Goal: Find specific page/section: Find specific page/section

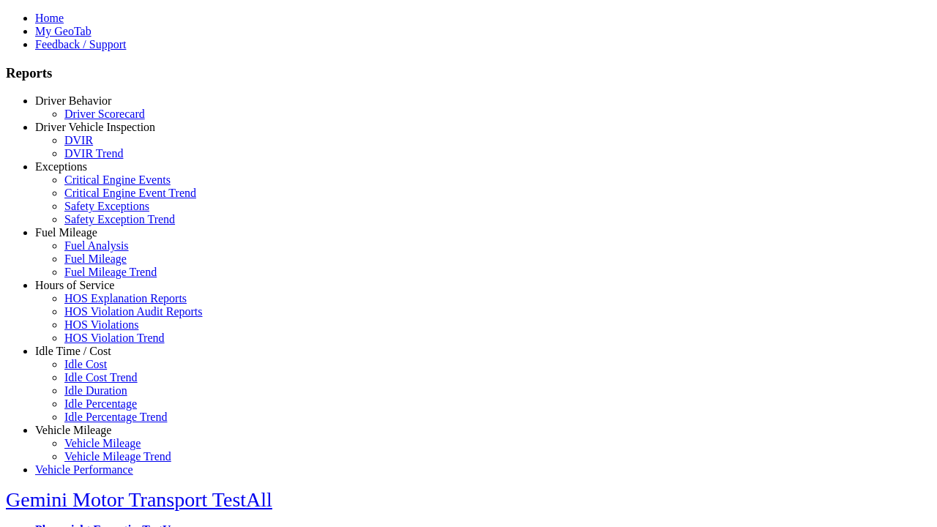
click at [84, 357] on link "Idle Time / Cost" at bounding box center [73, 351] width 76 height 12
click at [95, 370] on link "Idle Cost" at bounding box center [85, 364] width 42 height 12
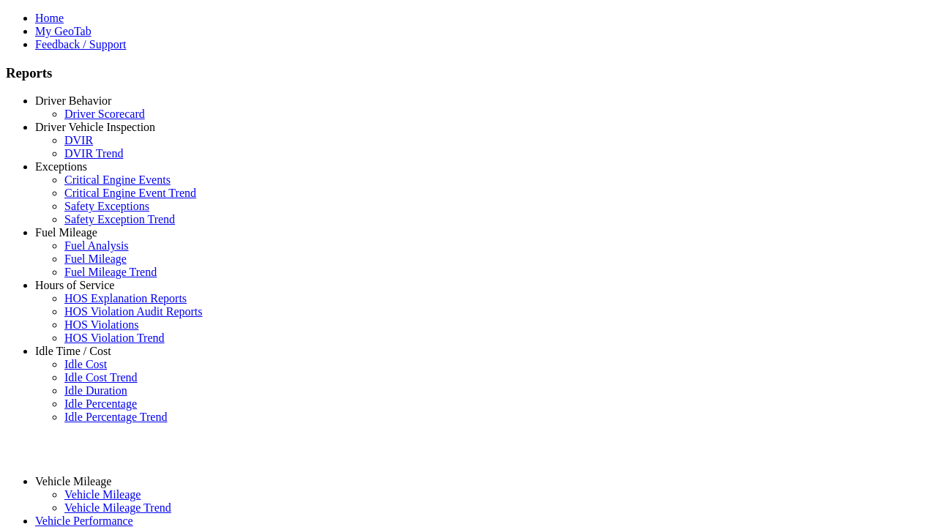
select select "**"
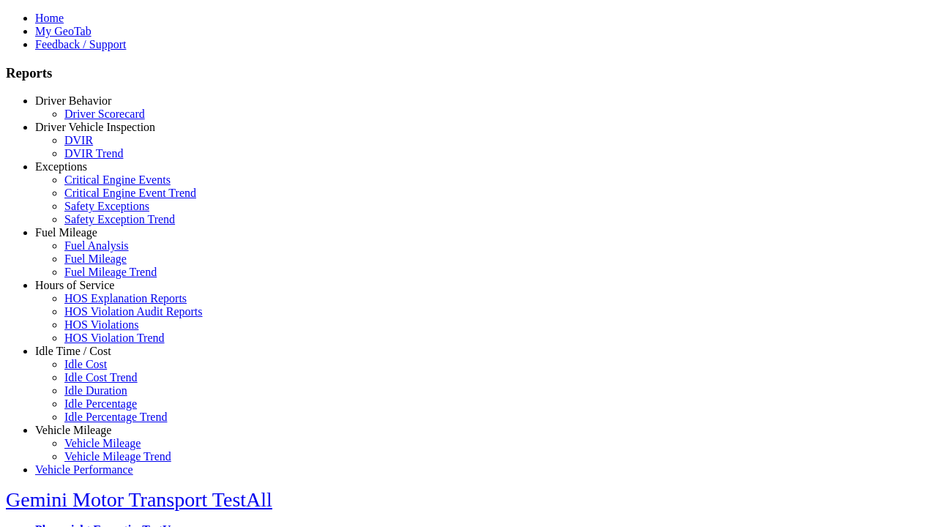
type input "****"
